Goal: Transaction & Acquisition: Subscribe to service/newsletter

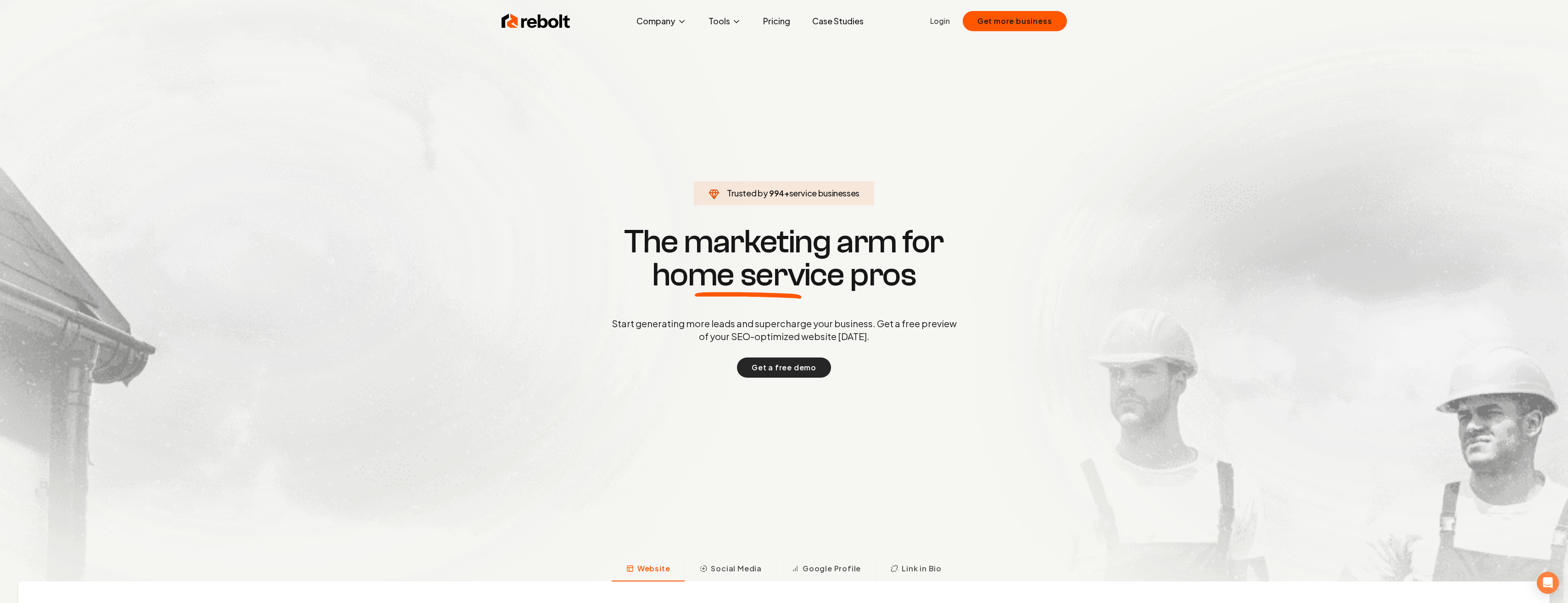
click at [764, 371] on button "Get a free demo" at bounding box center [784, 368] width 94 height 20
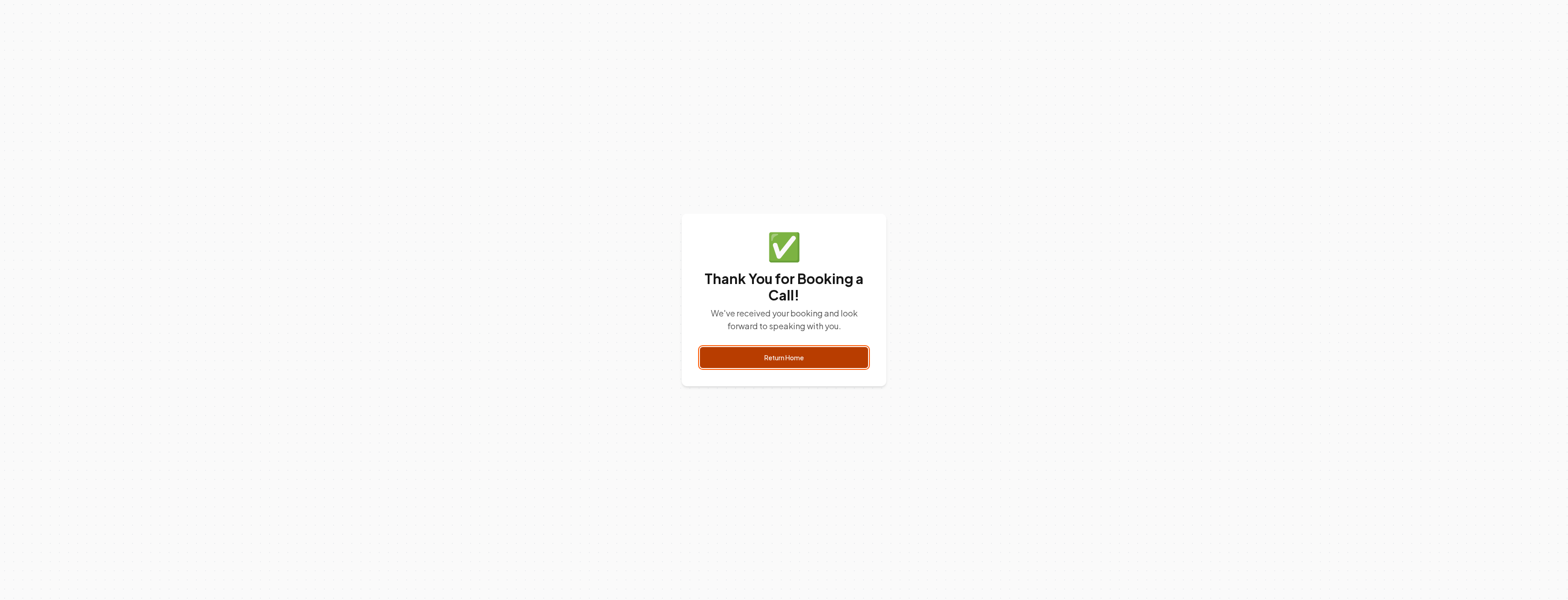
click at [787, 356] on link "Return Home" at bounding box center [784, 357] width 168 height 21
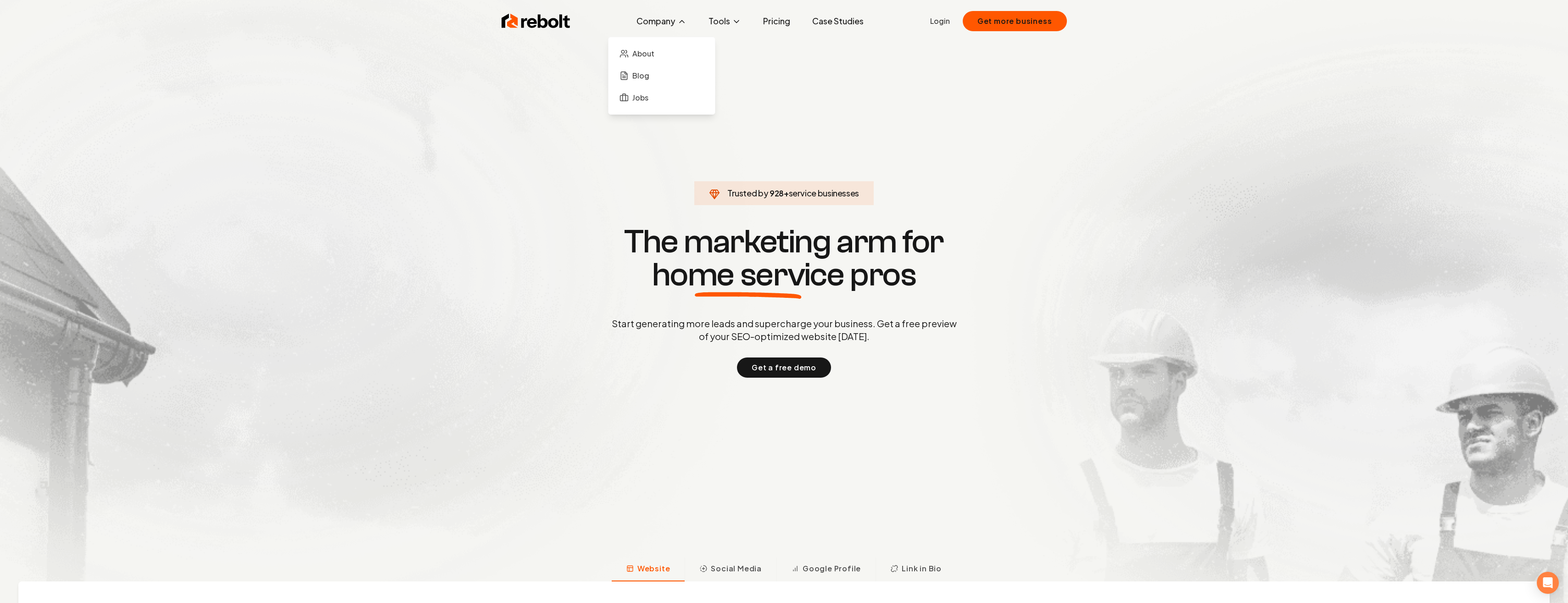
click at [660, 23] on button "Company" at bounding box center [661, 21] width 65 height 18
click at [782, 19] on link "Pricing" at bounding box center [776, 21] width 42 height 18
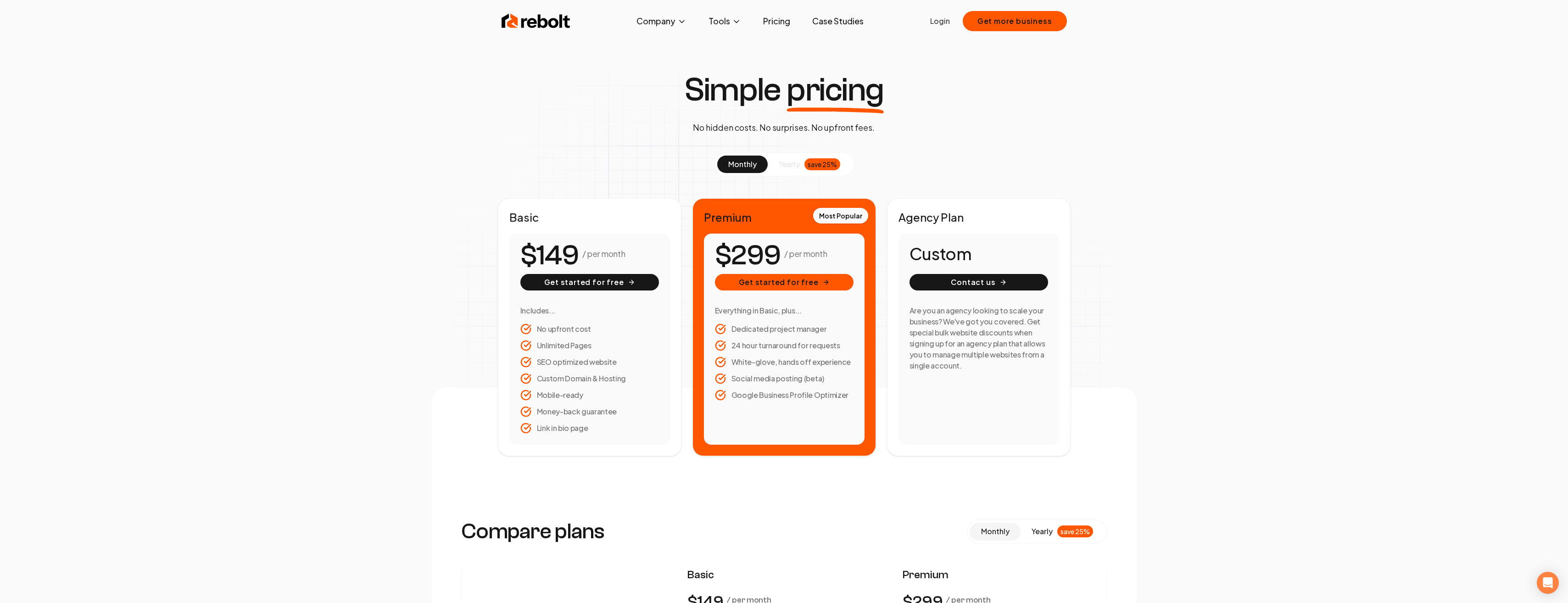
click at [943, 239] on div "Custom Contact us Are you an agency looking to scale your business? We've got y…" at bounding box center [979, 339] width 161 height 211
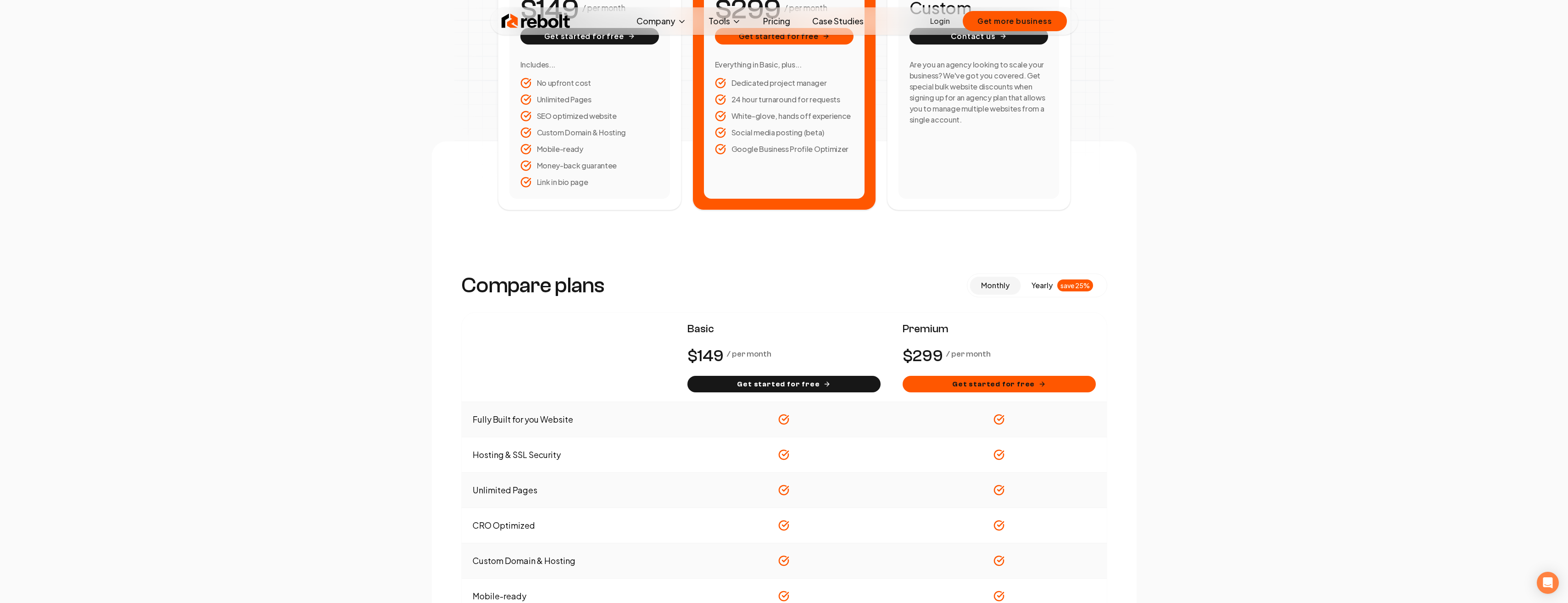
scroll to position [229, 0]
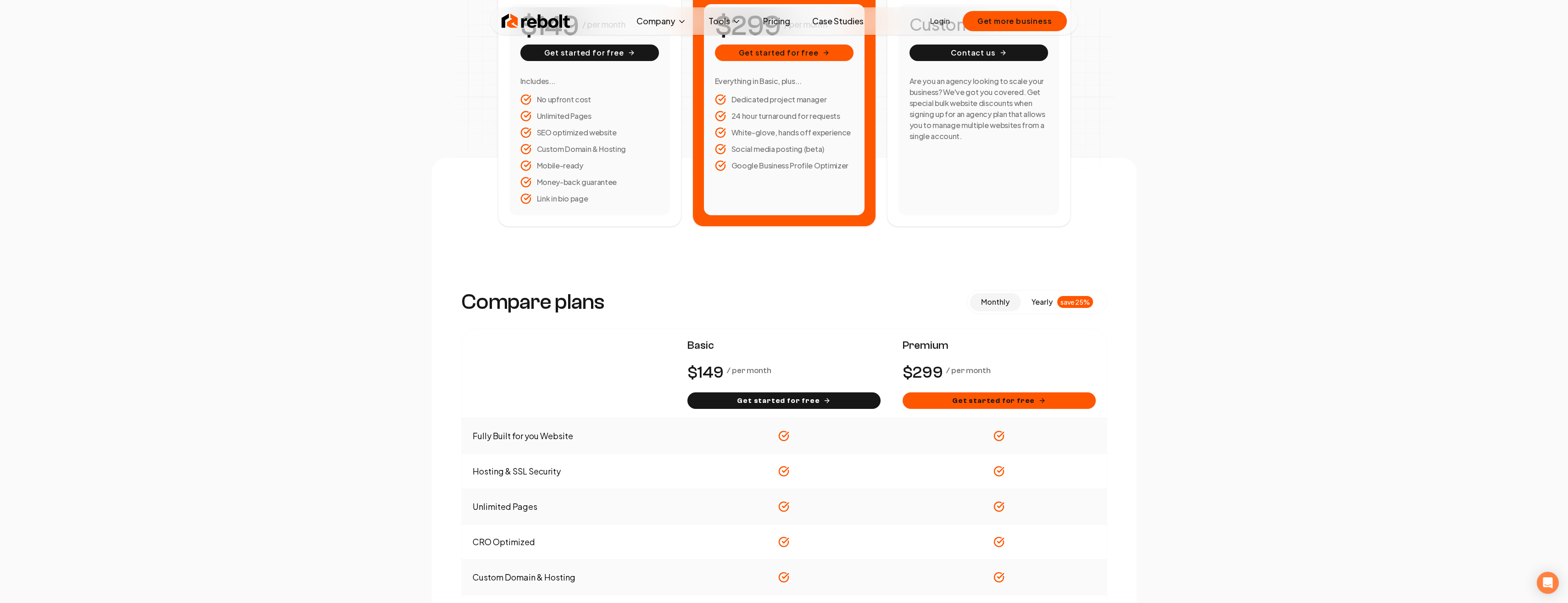
click at [1047, 303] on span "yearly" at bounding box center [1042, 302] width 21 height 11
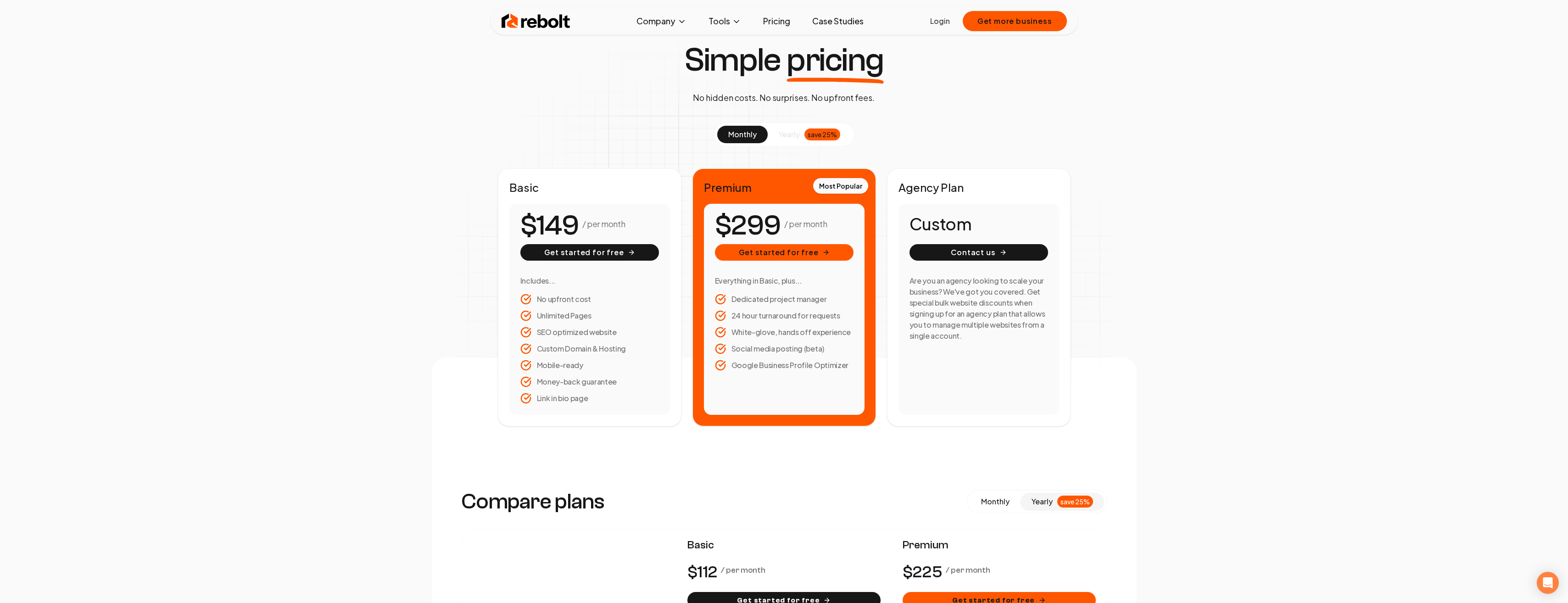
scroll to position [0, 0]
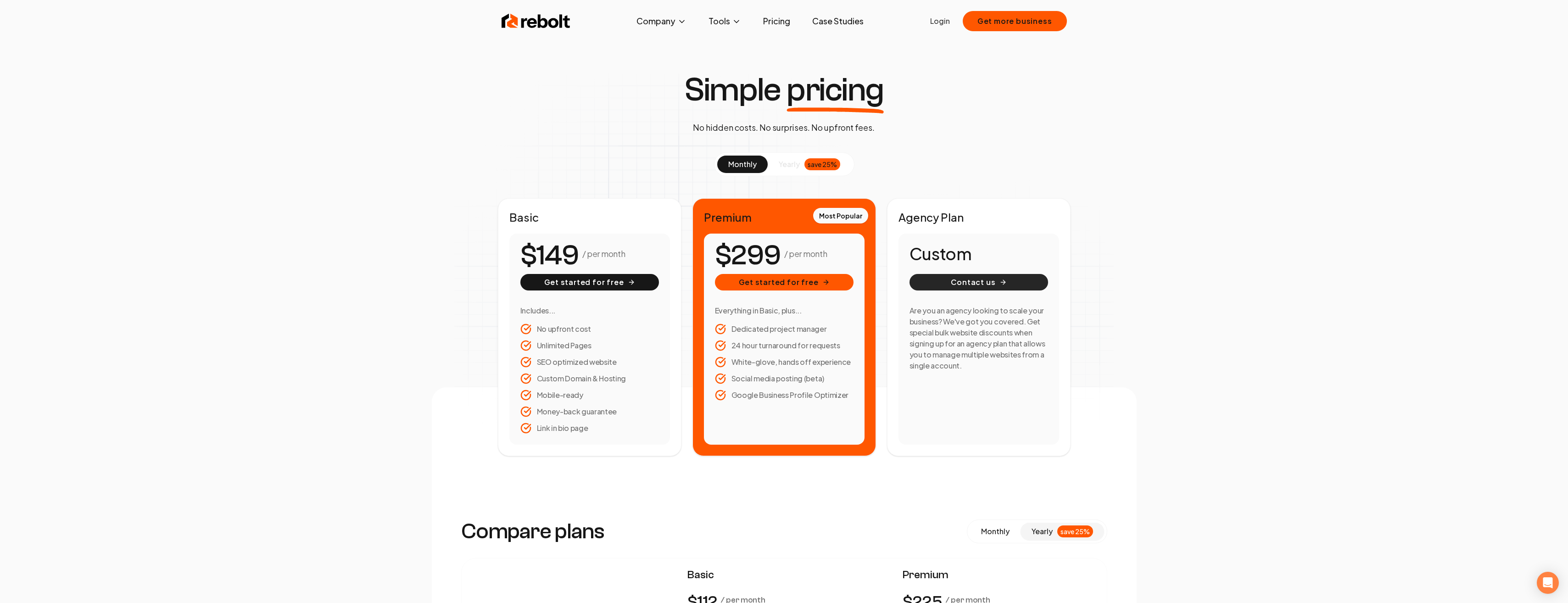
click at [976, 282] on button "Contact us" at bounding box center [979, 282] width 139 height 17
click at [789, 165] on span "yearly" at bounding box center [789, 165] width 21 height 11
click at [606, 283] on button "Get started for free" at bounding box center [589, 282] width 139 height 17
click at [988, 23] on button "Get more business" at bounding box center [1015, 21] width 104 height 20
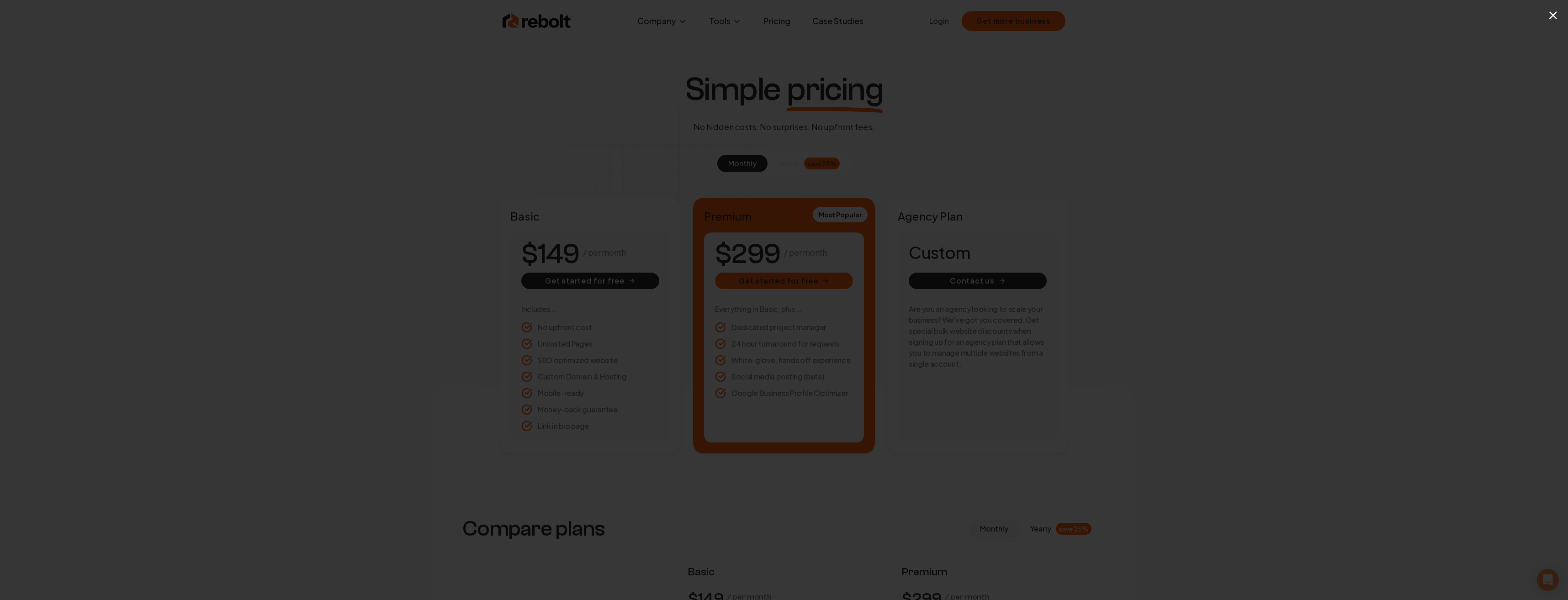
click at [805, 127] on div "×" at bounding box center [784, 300] width 1568 height 600
